Goal: Information Seeking & Learning: Find specific fact

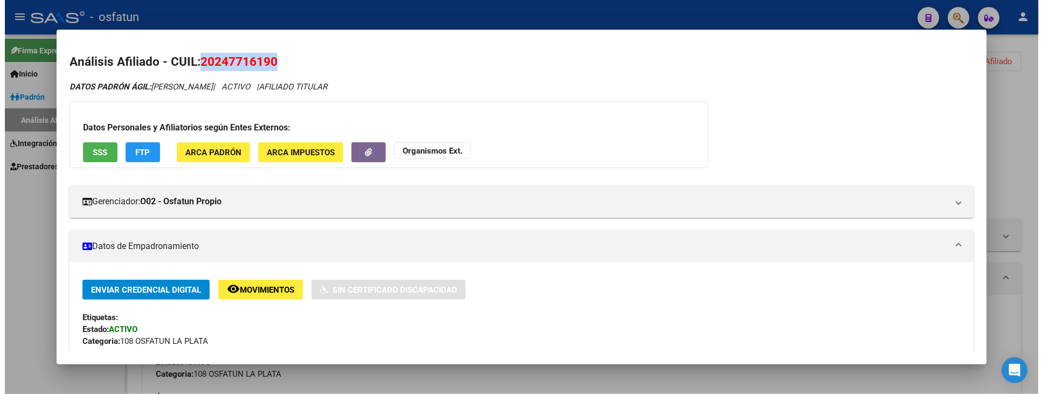
scroll to position [539, 0]
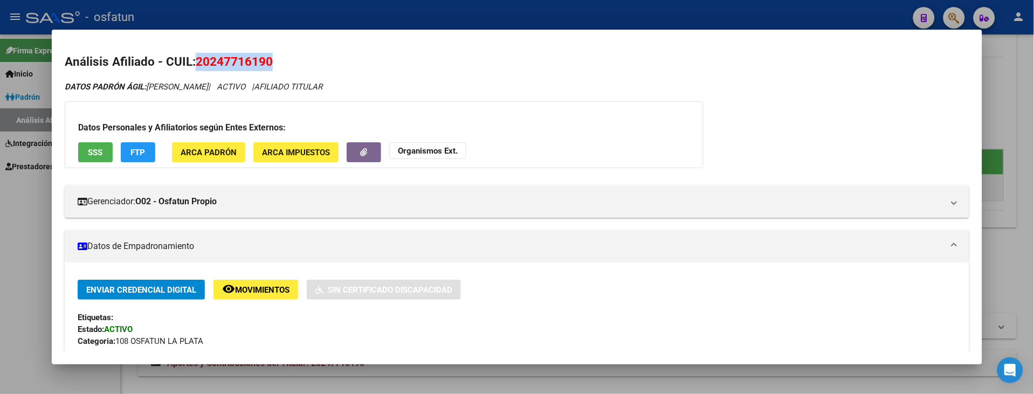
click at [424, 143] on button "Organismos Ext." at bounding box center [427, 150] width 77 height 17
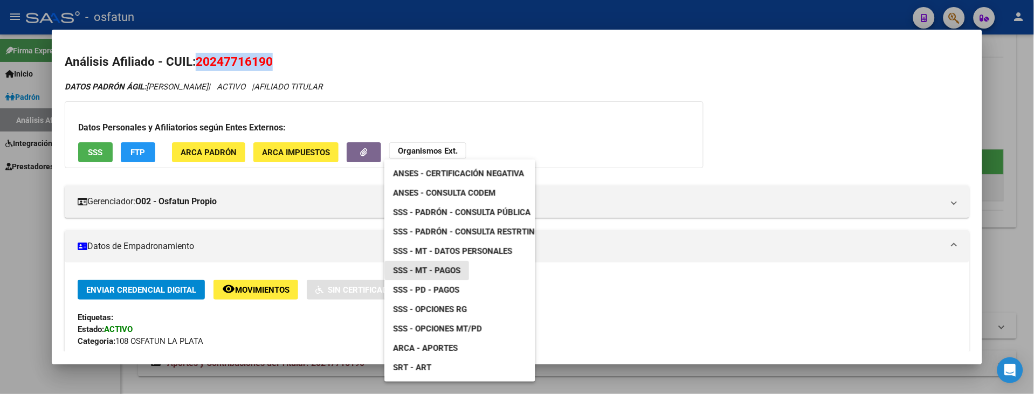
click at [448, 267] on span "SSS - MT - Pagos" at bounding box center [426, 271] width 67 height 10
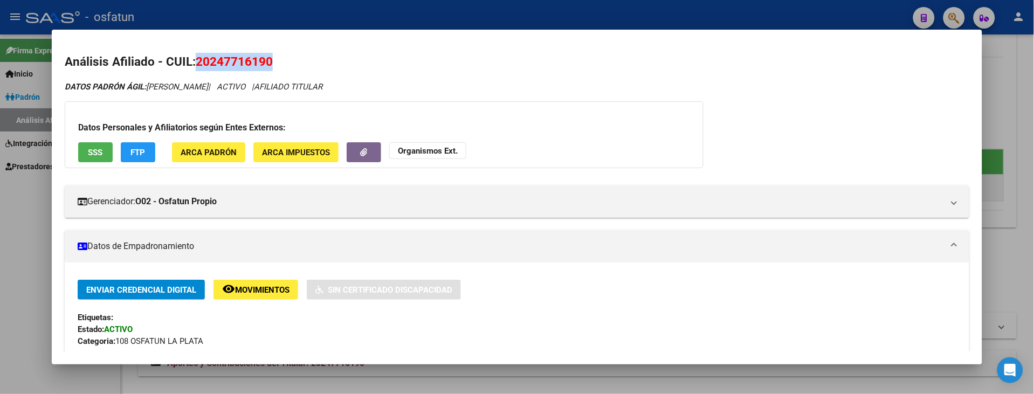
click at [417, 155] on strong "Organismos Ext." at bounding box center [428, 151] width 60 height 10
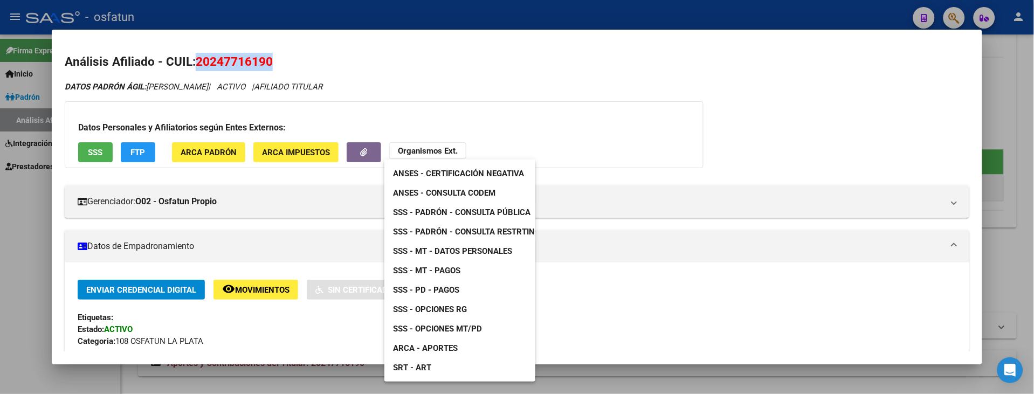
click at [452, 347] on span "ARCA - Aportes" at bounding box center [425, 349] width 65 height 10
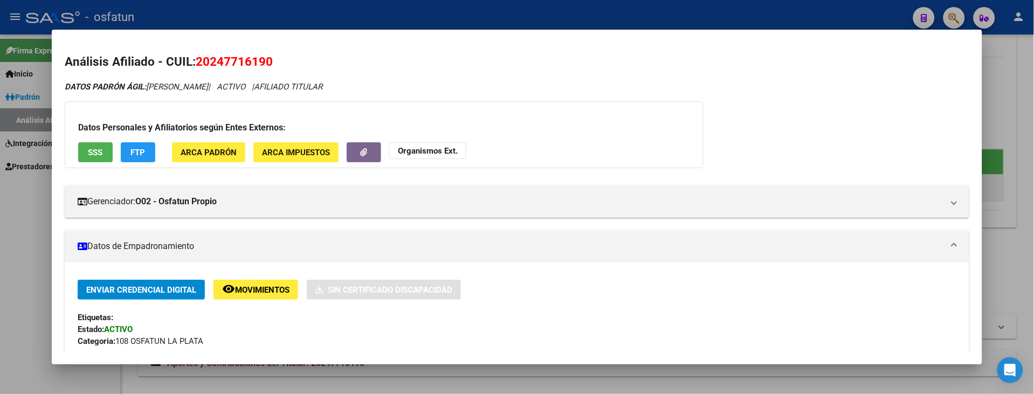
click at [17, 252] on div at bounding box center [517, 197] width 1034 height 394
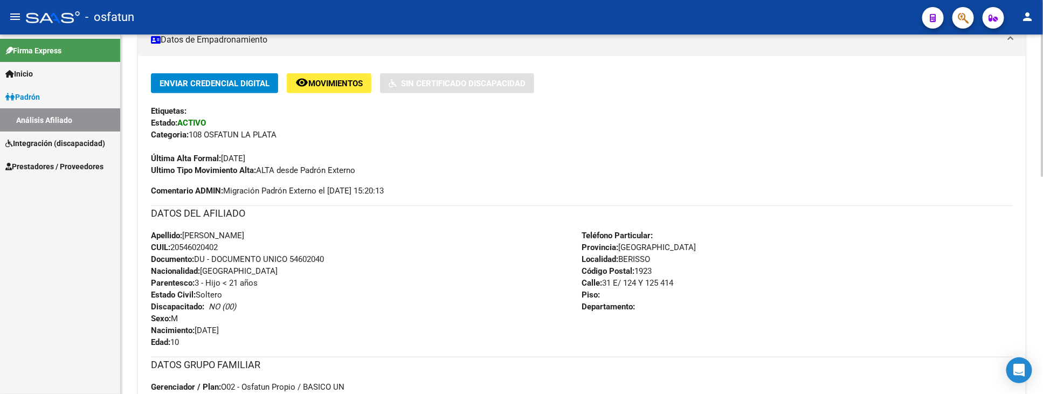
scroll to position [0, 0]
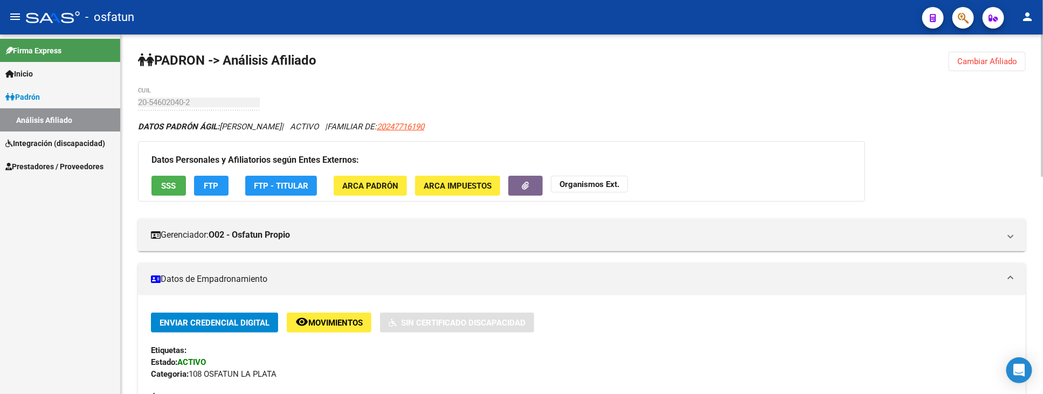
click at [994, 60] on span "Cambiar Afiliado" at bounding box center [988, 62] width 60 height 10
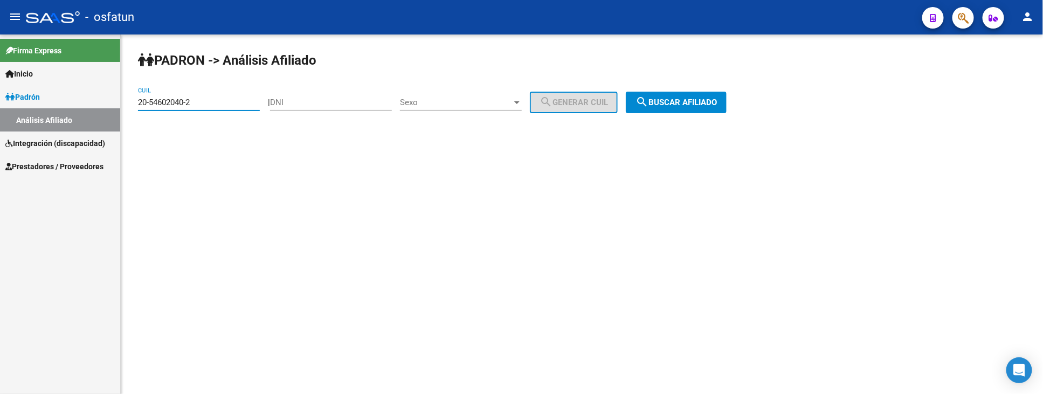
drag, startPoint x: 207, startPoint y: 101, endPoint x: 8, endPoint y: 108, distance: 199.1
click at [9, 108] on mat-sidenav-container "Firma Express Inicio Instructivos Contacto OS Padrón Análisis Afiliado Integrac…" at bounding box center [521, 215] width 1043 height 360
paste input "27-58308679-5"
type input "27-58308679-5"
click at [706, 105] on span "search Buscar afiliado" at bounding box center [676, 103] width 81 height 10
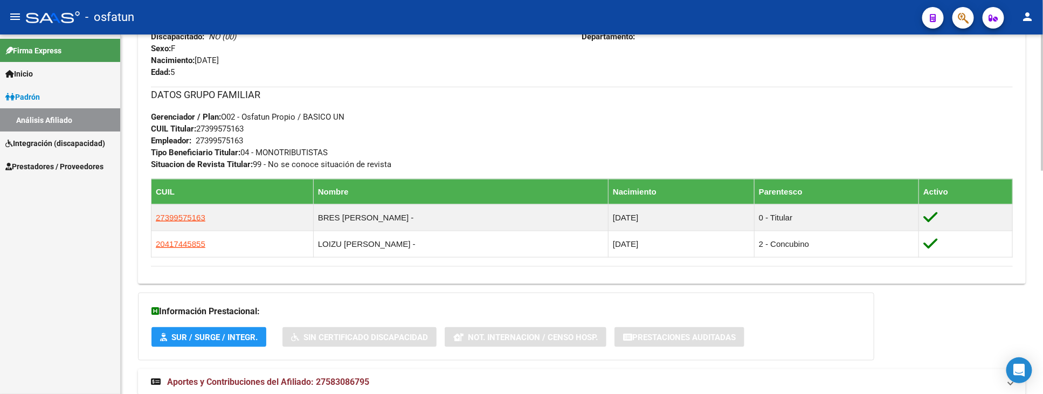
scroll to position [550, 0]
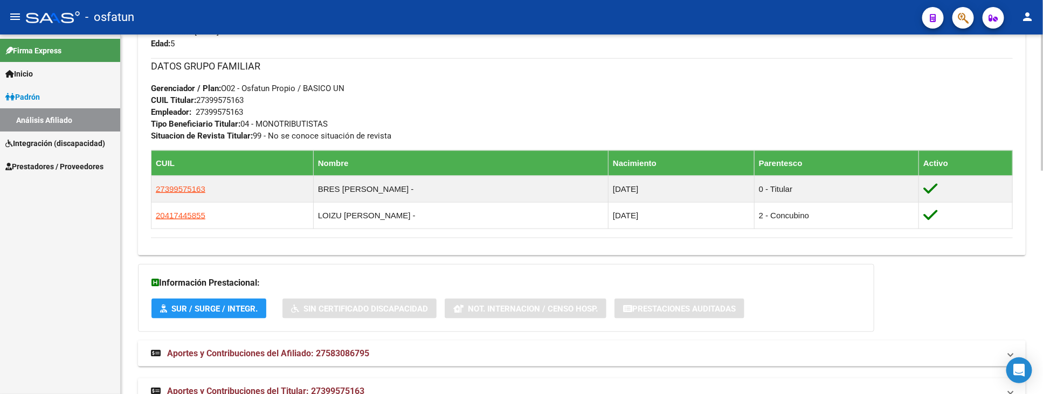
click at [833, 348] on mat-panel-title "Aportes y Contribuciones del Afiliado: 27583086795" at bounding box center [575, 354] width 849 height 12
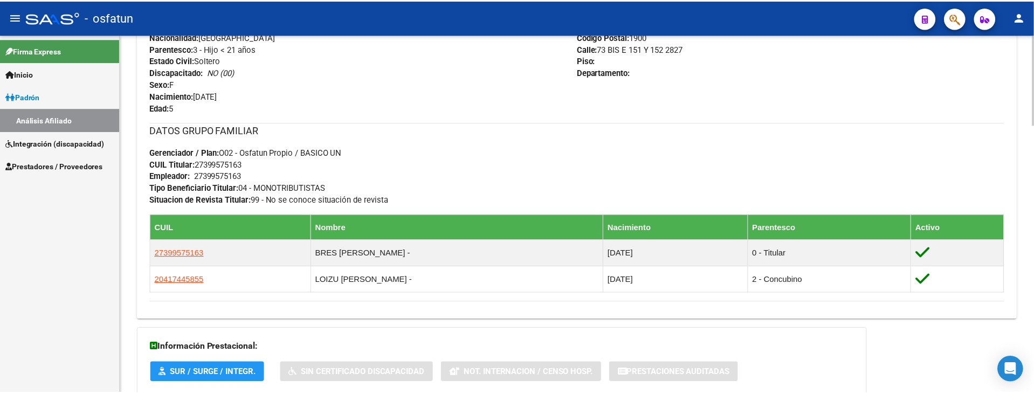
scroll to position [490, 0]
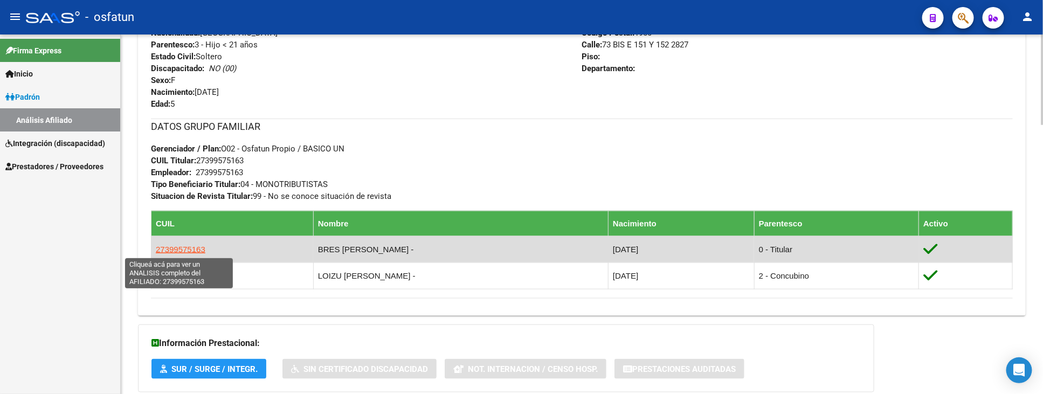
click at [183, 247] on span "27399575163" at bounding box center [181, 249] width 50 height 9
type textarea "27399575163"
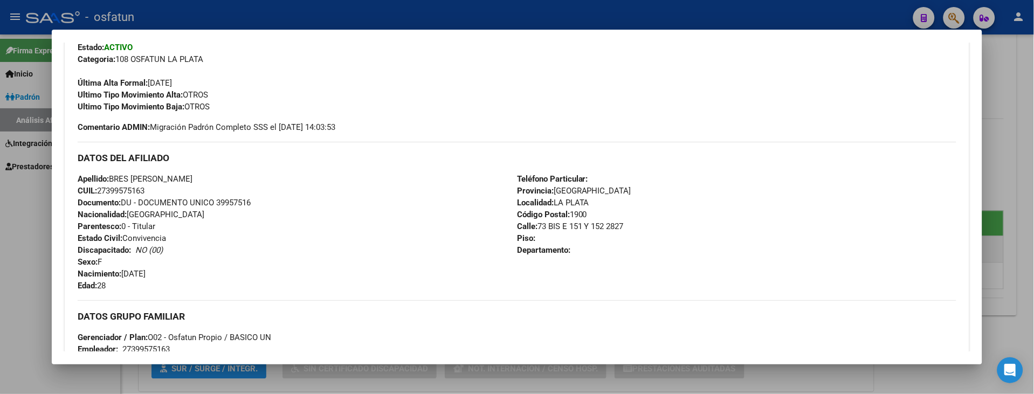
scroll to position [299, 0]
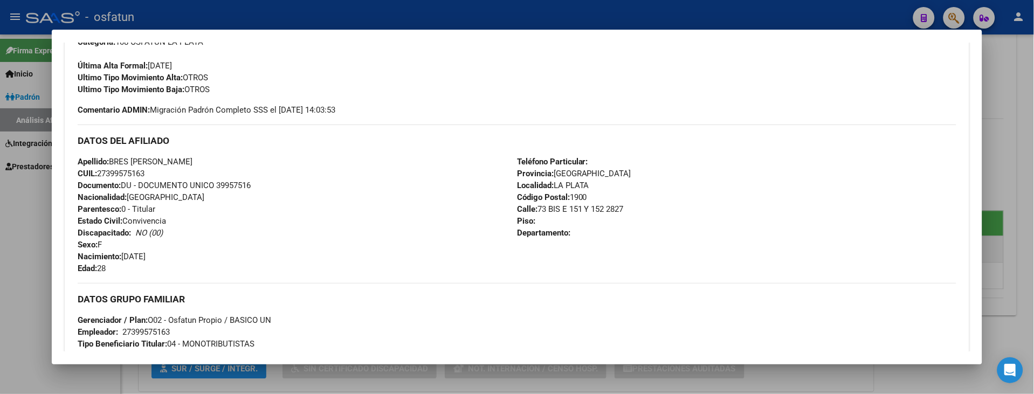
drag, startPoint x: 96, startPoint y: 171, endPoint x: 171, endPoint y: 169, distance: 75.5
click at [171, 169] on div "Apellido: BRES [PERSON_NAME] CUIL: 27399575163 Documento: DU - DOCUMENTO UNICO …" at bounding box center [298, 215] width 440 height 119
copy span "27399575163"
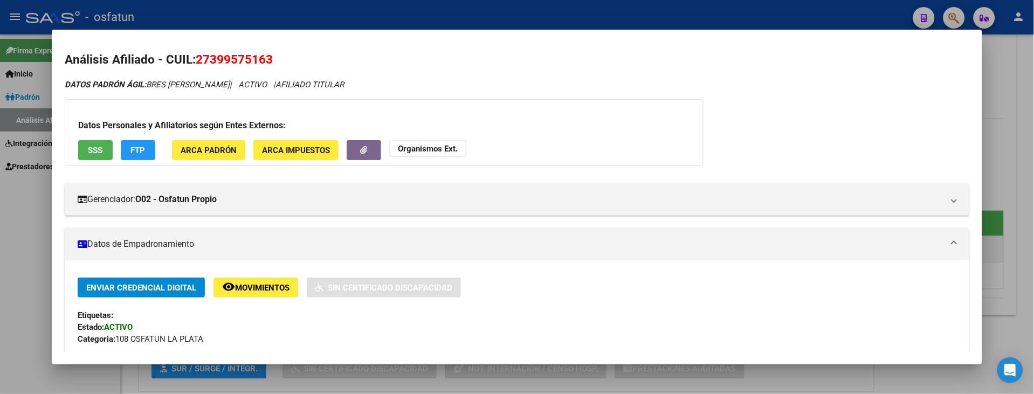
scroll to position [0, 0]
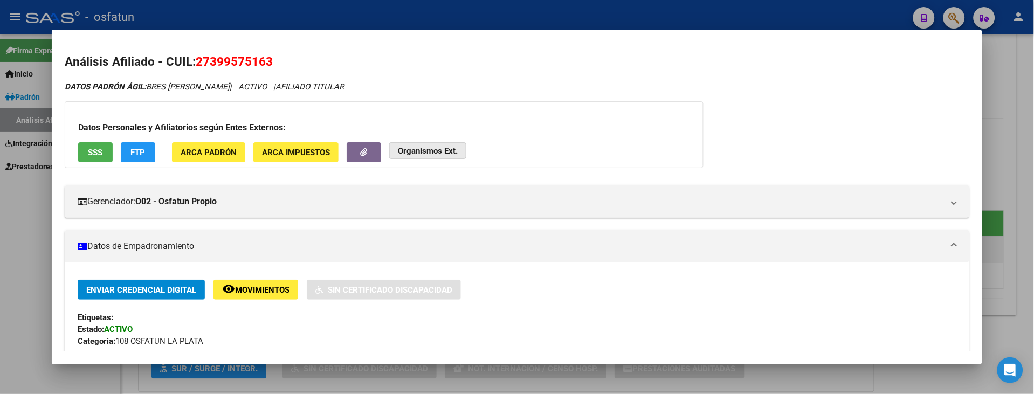
click at [414, 148] on strong "Organismos Ext." at bounding box center [428, 151] width 60 height 10
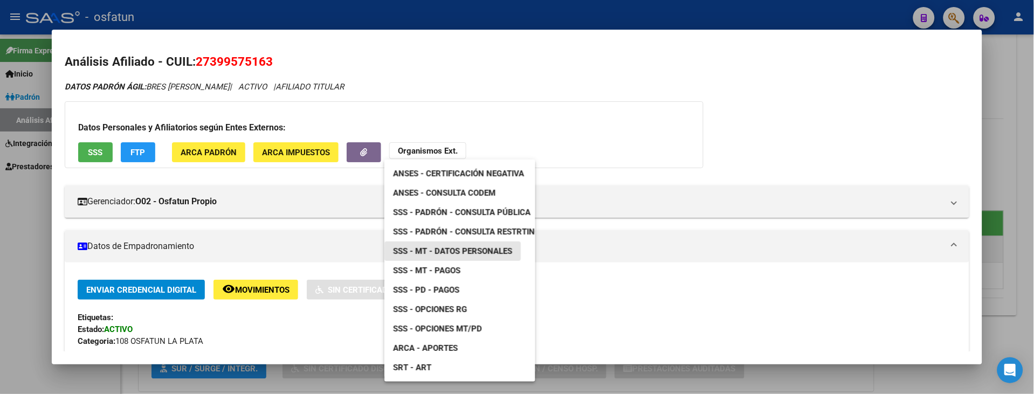
click at [495, 254] on span "SSS - MT - Datos Personales" at bounding box center [452, 251] width 119 height 10
